Goal: Information Seeking & Learning: Learn about a topic

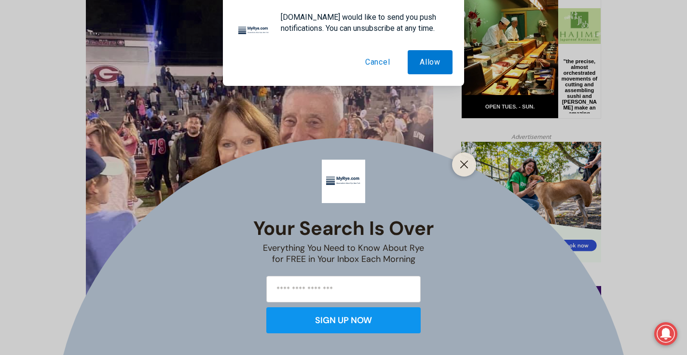
scroll to position [502, 0]
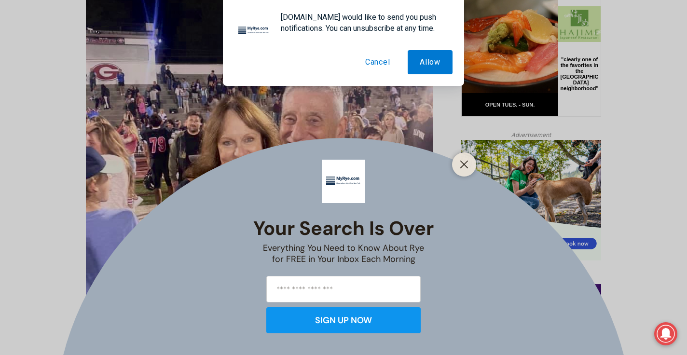
click at [368, 62] on button "Cancel" at bounding box center [377, 62] width 49 height 24
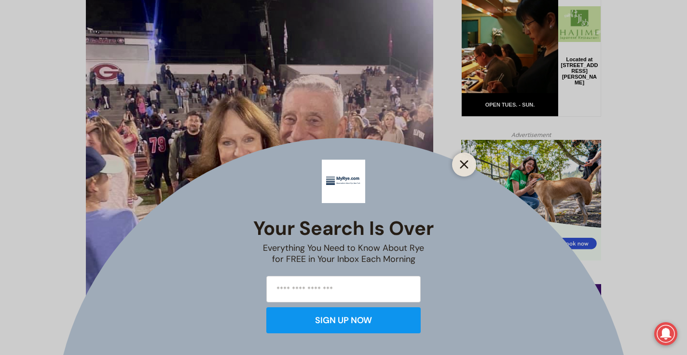
click at [463, 161] on icon "Close" at bounding box center [464, 164] width 9 height 9
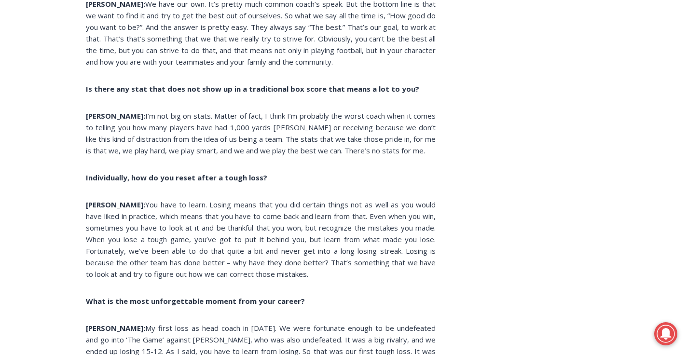
scroll to position [2561, 0]
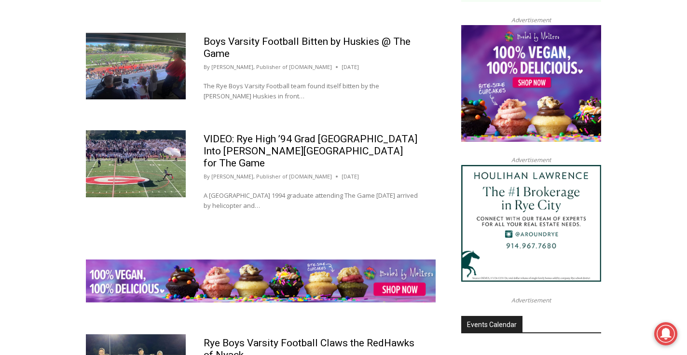
scroll to position [1027, 0]
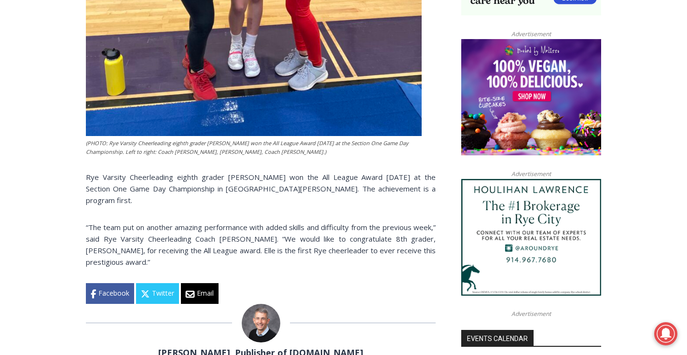
scroll to position [746, 0]
